Goal: Information Seeking & Learning: Compare options

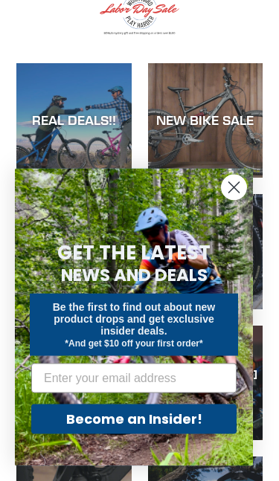
scroll to position [114, 0]
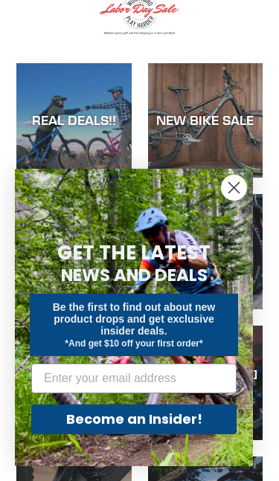
click at [231, 189] on circle "Close dialog" at bounding box center [234, 188] width 25 height 25
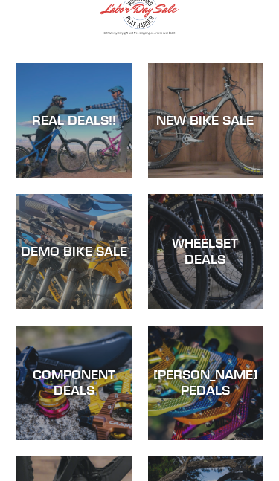
click at [113, 178] on div "REAL DEALS!!" at bounding box center [73, 178] width 115 height 0
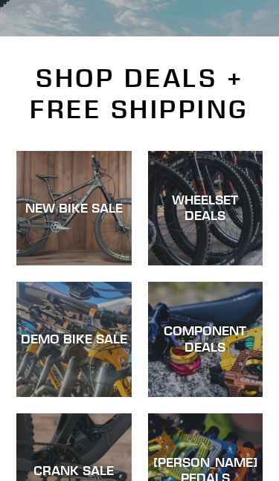
scroll to position [284, 0]
click at [101, 266] on div "NEW BIKE SALE" at bounding box center [73, 266] width 115 height 0
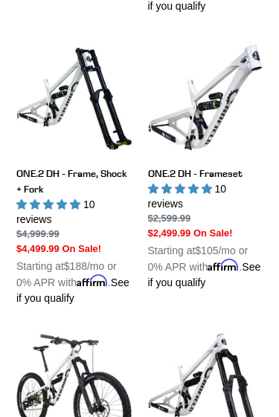
scroll to position [860, 0]
click at [115, 204] on link "ONE.2 DH - Frame, Shock + Fork" at bounding box center [73, 173] width 115 height 267
click at [215, 203] on link "ONE.2 DH - Frameset" at bounding box center [205, 165] width 115 height 251
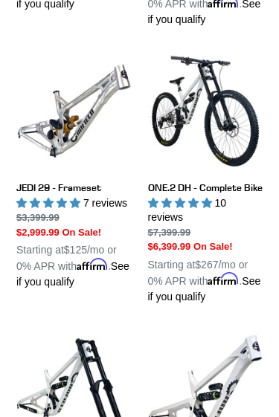
scroll to position [550, 0]
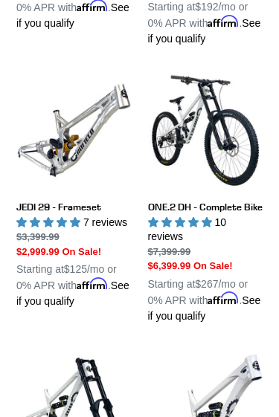
click at [207, 143] on link "ONE.2 DH - Complete Bike" at bounding box center [205, 198] width 115 height 251
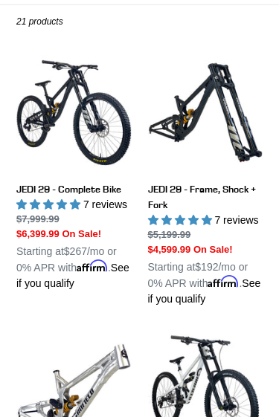
scroll to position [274, 0]
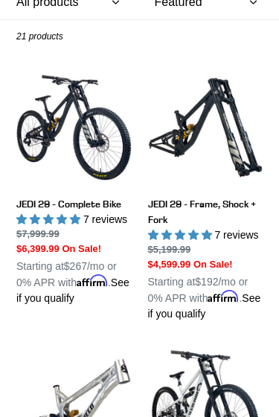
click at [239, 155] on link "JEDI 29 - Frame, Shock + Fork" at bounding box center [205, 196] width 115 height 252
click at [96, 255] on link "JEDI 29 - Complete Bike" at bounding box center [73, 188] width 115 height 237
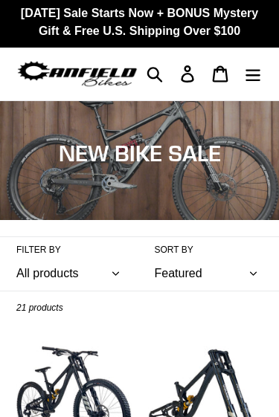
scroll to position [0, 0]
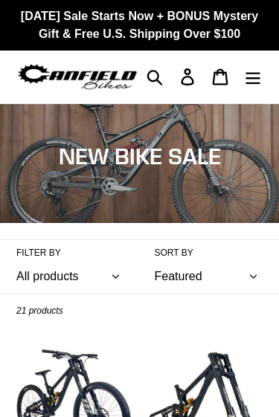
click at [97, 294] on select "All products 275 29er balance BFCM23 BFCM24 CBF Downhill Enduro Full Suspension…" at bounding box center [70, 277] width 109 height 34
click at [125, 91] on img at bounding box center [77, 77] width 122 height 30
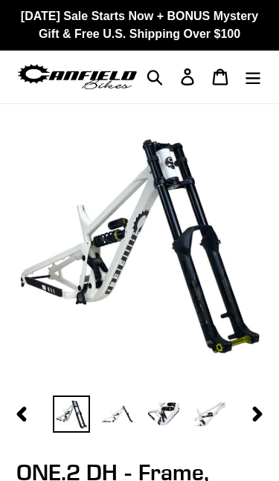
select select "highest-rating"
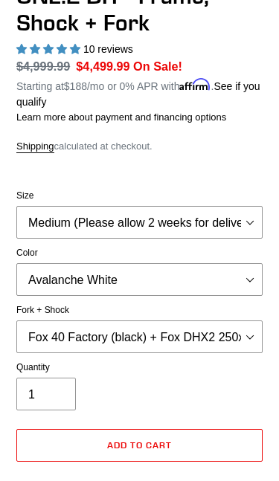
scroll to position [477, 0]
click at [192, 239] on select "Medium (Please allow 2 weeks for delivery) Large (Sold Out)" at bounding box center [139, 222] width 246 height 33
click at [168, 292] on select "Avalanche White Bentonite Grey" at bounding box center [139, 279] width 246 height 33
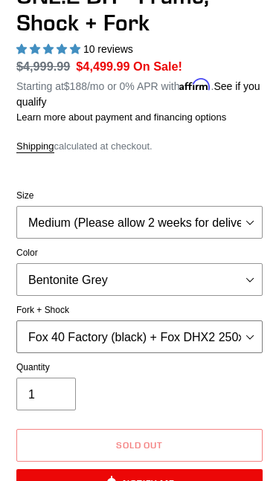
click at [180, 353] on select "Fox 40 Factory (black) + Fox DHX2 250x75 Fox 40 Factory (orange) + Fox DHX2 250…" at bounding box center [139, 337] width 246 height 33
click at [169, 296] on select "Avalanche White Bentonite Grey" at bounding box center [139, 279] width 246 height 33
select select "Avalanche White"
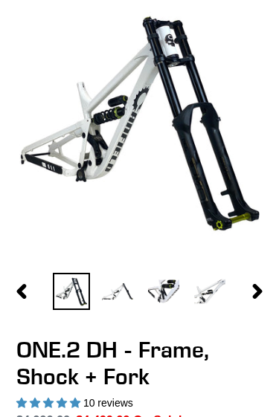
scroll to position [95, 0]
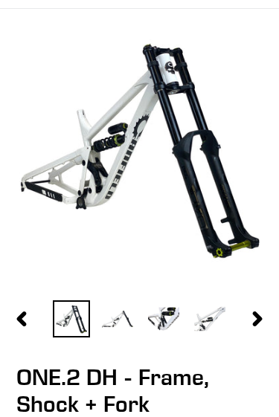
click at [132, 332] on img at bounding box center [117, 319] width 37 height 37
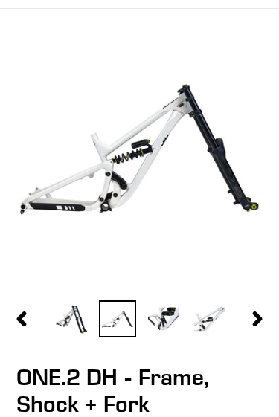
click at [179, 334] on img at bounding box center [163, 319] width 37 height 37
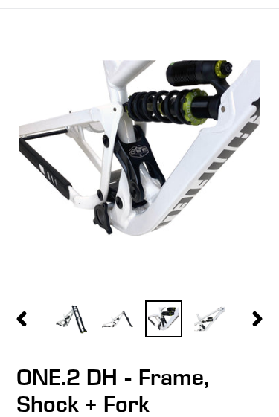
click at [222, 336] on img at bounding box center [209, 319] width 37 height 37
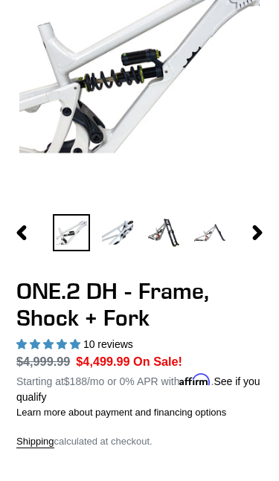
scroll to position [181, 0]
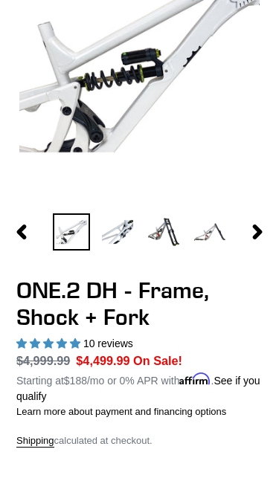
click at [253, 240] on icon "button" at bounding box center [257, 232] width 15 height 15
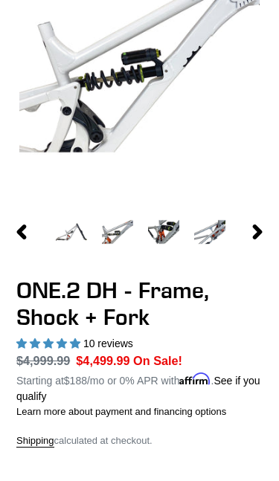
click at [257, 240] on icon "button" at bounding box center [257, 232] width 15 height 15
click at [180, 246] on img at bounding box center [163, 231] width 37 height 37
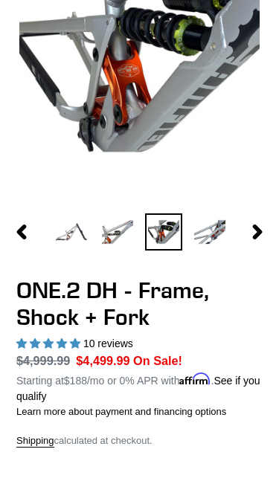
click at [222, 251] on img at bounding box center [209, 231] width 37 height 37
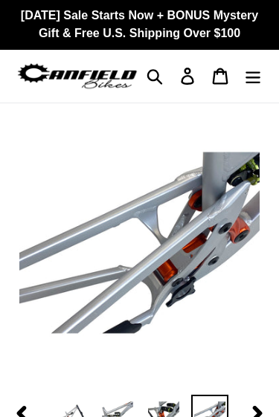
scroll to position [0, 0]
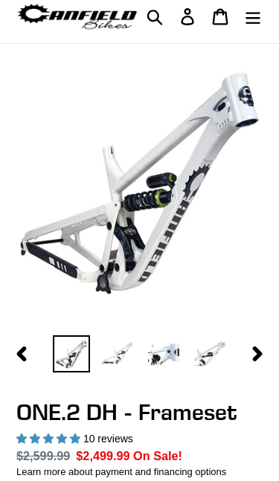
select select "highest-rating"
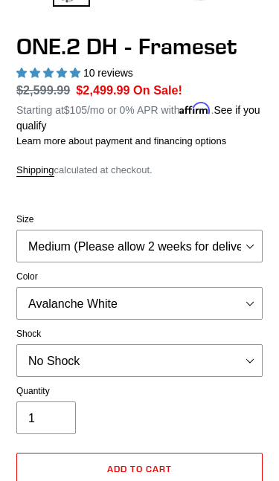
scroll to position [426, 0]
click at [154, 317] on select "Avalanche White Bentonite Grey" at bounding box center [139, 303] width 246 height 33
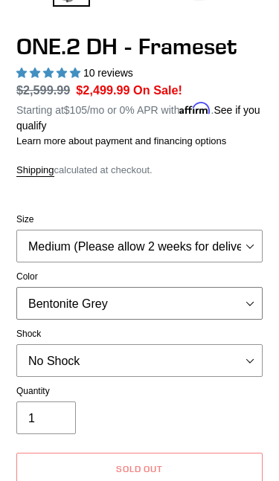
click at [176, 316] on select "Avalanche White Bentonite Grey" at bounding box center [139, 303] width 246 height 33
select select "Avalanche White"
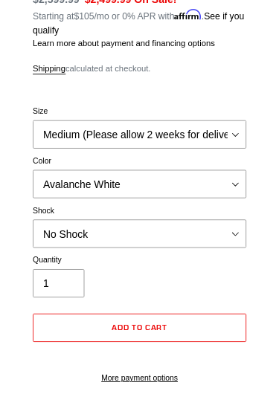
scroll to position [517, 0]
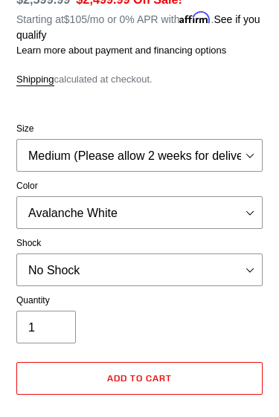
click at [157, 250] on label "Shock" at bounding box center [139, 243] width 246 height 13
click at [157, 263] on select "No Shock Fox DHX2 Coil RockShox Vivid Coil EXT Storia LOK V3 (Custom Order)" at bounding box center [139, 270] width 246 height 33
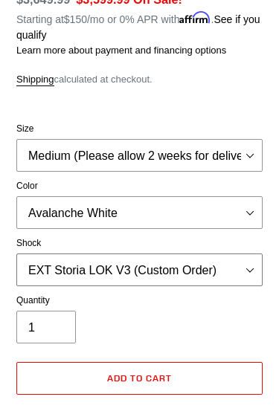
click at [189, 286] on select "No Shock Fox DHX2 Coil RockShox Vivid Coil EXT Storia LOK V3 (Custom Order)" at bounding box center [139, 270] width 246 height 33
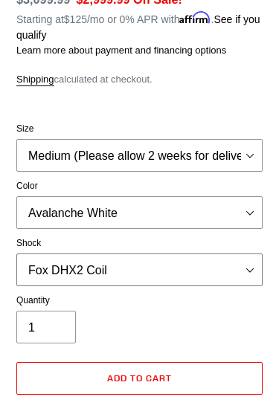
click at [144, 285] on select "No Shock Fox DHX2 Coil RockShox Vivid Coil EXT Storia LOK V3 (Custom Order)" at bounding box center [139, 270] width 246 height 33
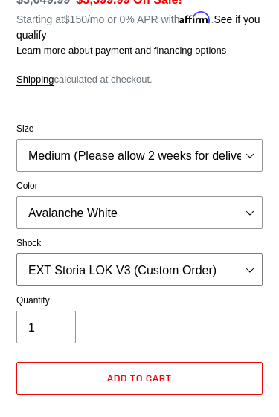
click at [169, 283] on select "No Shock Fox DHX2 Coil RockShox Vivid Coil EXT Storia LOK V3 (Custom Order)" at bounding box center [139, 270] width 246 height 33
select select "Fox DHX2 Coil"
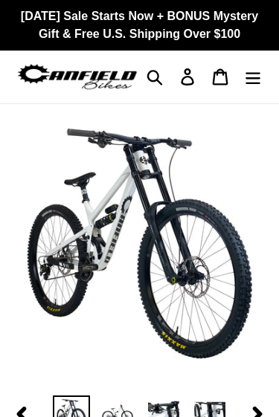
select select "highest-rating"
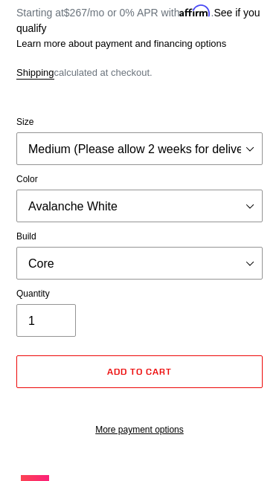
scroll to position [550, 0]
click at [161, 219] on select "Avalanche White Bentonite Grey" at bounding box center [139, 206] width 246 height 33
click at [173, 272] on select "Core Pro" at bounding box center [139, 263] width 246 height 33
select select "Pro"
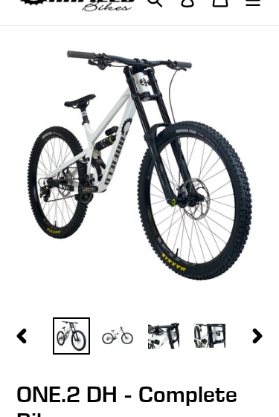
scroll to position [78, 0]
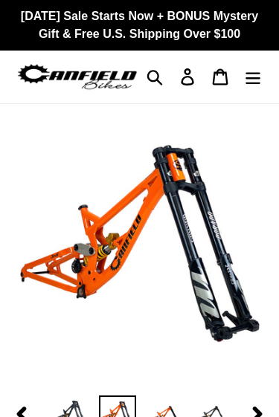
select select "highest-rating"
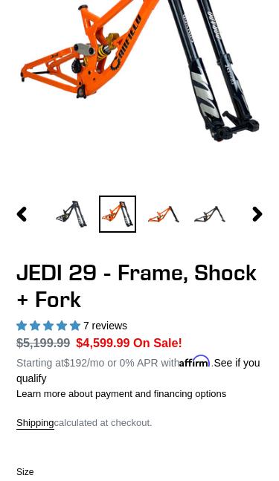
scroll to position [200, 0]
click at [213, 231] on img at bounding box center [209, 214] width 37 height 37
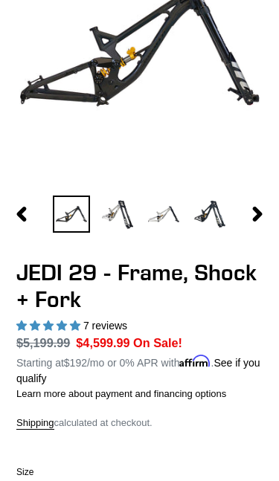
click at [180, 233] on img at bounding box center [163, 214] width 37 height 37
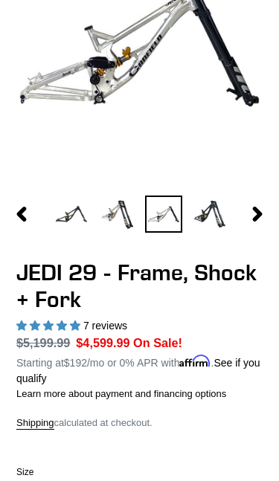
click at [225, 231] on img at bounding box center [209, 214] width 37 height 37
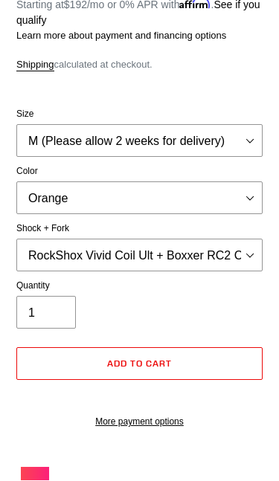
scroll to position [559, 0]
click at [243, 204] on select "Orange Stealth Black Raw" at bounding box center [139, 197] width 246 height 33
click at [212, 208] on select "Orange Stealth Black Raw" at bounding box center [139, 197] width 246 height 33
select select "Raw"
click at [228, 266] on select "RockShox Vivid Coil Ult + Boxxer RC2 C3 Ult Fox DHX2 250x75 + Fox 40 Float Grip…" at bounding box center [139, 255] width 246 height 33
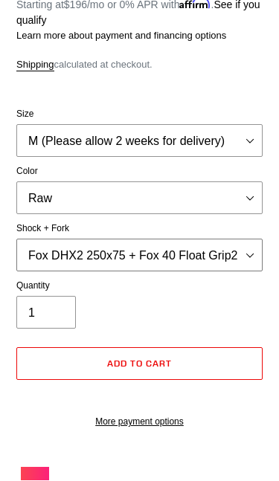
click at [241, 266] on select "RockShox Vivid Coil Ult + Boxxer RC2 C3 Ult Fox DHX2 250x75 + Fox 40 Float Grip…" at bounding box center [139, 255] width 246 height 33
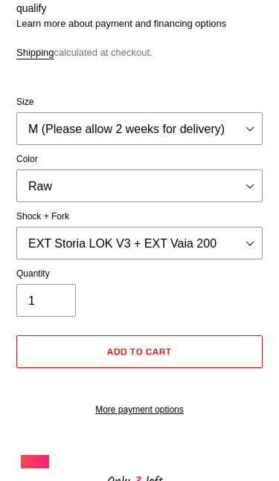
scroll to position [571, 0]
click at [231, 252] on select "RockShox Vivid Coil Ult + Boxxer RC2 C3 Ult Fox DHX2 250x75 + Fox 40 Float Grip…" at bounding box center [139, 243] width 246 height 33
select select "Fox DHX2 250x75 + Fox 40 Float Grip2"
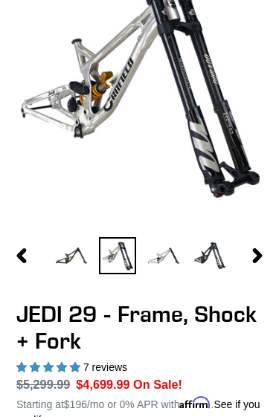
scroll to position [155, 0]
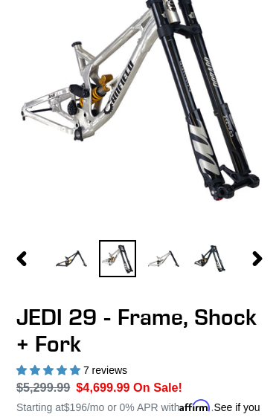
click at [249, 272] on button "Next slide" at bounding box center [257, 258] width 37 height 27
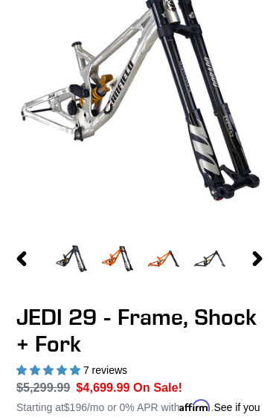
click at [254, 266] on icon "button" at bounding box center [258, 258] width 10 height 15
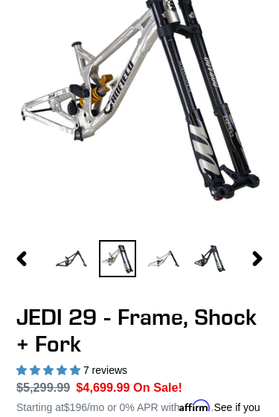
click at [181, 262] on img at bounding box center [163, 258] width 37 height 37
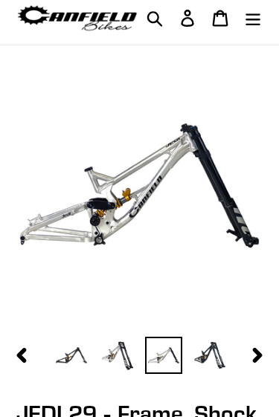
scroll to position [0, 0]
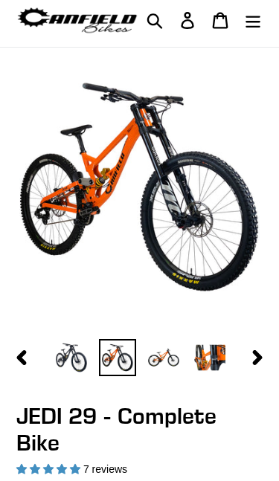
select select "highest-rating"
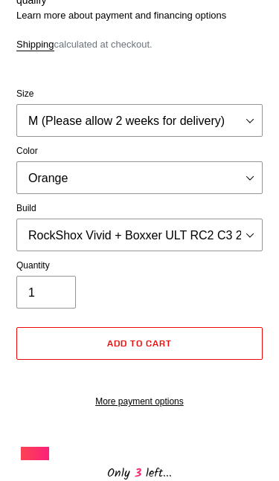
scroll to position [581, 0]
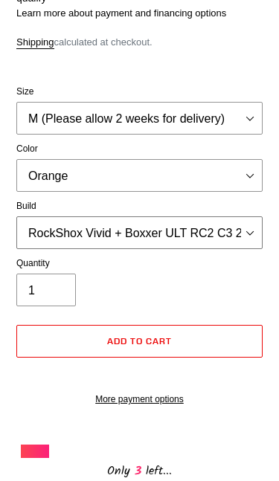
click at [224, 248] on select "RockShox Vivid + Boxxer ULT RC2 C3 200 + SRAM XO RockShox Vivid + Boxxer ULT RC…" at bounding box center [139, 232] width 246 height 33
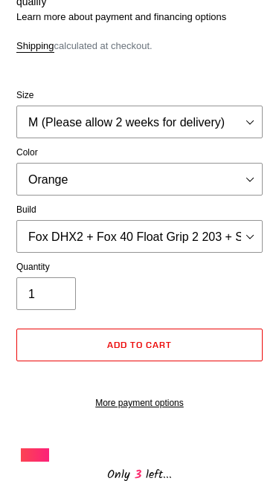
scroll to position [577, 0]
click at [216, 247] on select "RockShox Vivid + Boxxer ULT RC2 C3 200 + SRAM XO RockShox Vivid + Boxxer ULT RC…" at bounding box center [139, 236] width 246 height 33
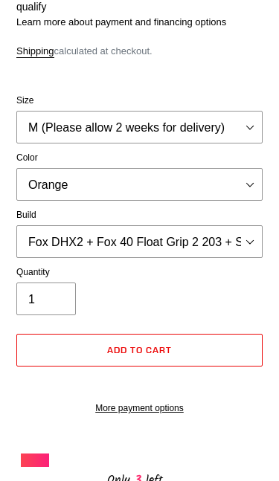
scroll to position [572, 0]
click at [208, 251] on select "RockShox Vivid + Boxxer ULT RC2 C3 200 + SRAM XO RockShox Vivid + Boxxer ULT RC…" at bounding box center [139, 241] width 246 height 33
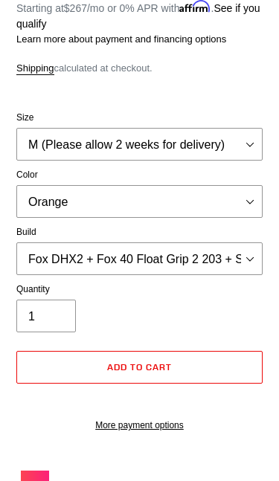
scroll to position [556, 0]
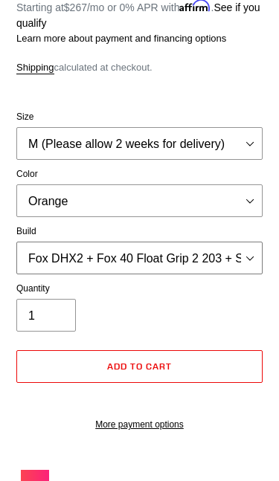
click at [200, 271] on select "RockShox Vivid + Boxxer ULT RC2 C3 200 + SRAM XO RockShox Vivid + Boxxer ULT RC…" at bounding box center [139, 258] width 246 height 33
click at [193, 274] on select "RockShox Vivid + Boxxer ULT RC2 C3 200 + SRAM XO RockShox Vivid + Boxxer ULT RC…" at bounding box center [139, 258] width 246 height 33
click at [202, 270] on select "RockShox Vivid + Boxxer ULT RC2 C3 200 + SRAM XO RockShox Vivid + Boxxer ULT RC…" at bounding box center [139, 258] width 246 height 33
select select "Fox DHX2 + Fox 40 Float Grip 2 203 + Shimano"
click at [196, 211] on select "Orange Stealth Black Raw" at bounding box center [139, 200] width 246 height 33
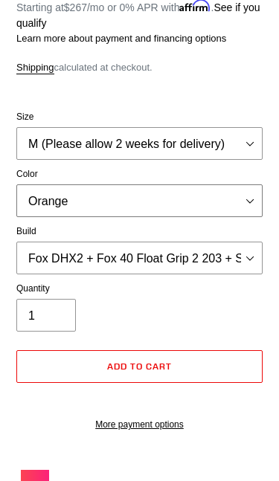
select select "Stealth Black"
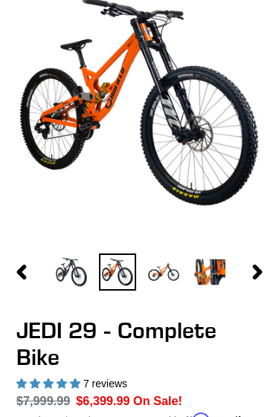
scroll to position [126, 0]
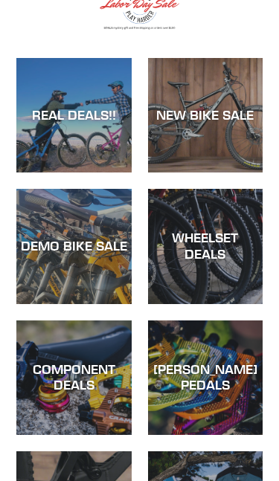
scroll to position [119, 0]
click at [114, 304] on div "DEMO BIKE SALE" at bounding box center [73, 304] width 115 height 0
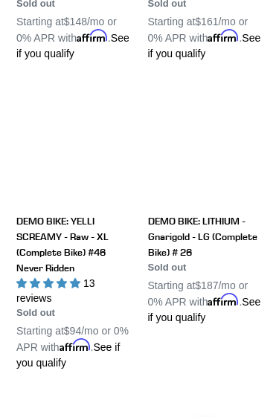
scroll to position [2084, 0]
